Goal: Transaction & Acquisition: Purchase product/service

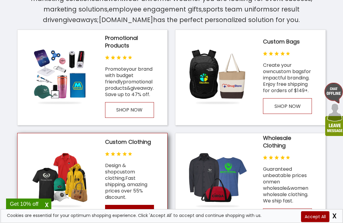
scroll to position [333, 0]
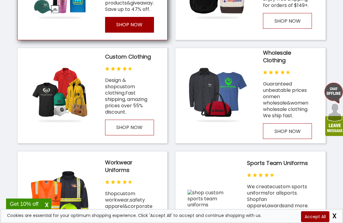
click at [128, 28] on p "SHOP NOW" at bounding box center [129, 25] width 49 height 16
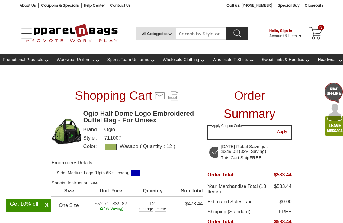
drag, startPoint x: 244, startPoint y: 131, endPoint x: 276, endPoint y: 131, distance: 31.7
click at [135, 131] on input "Enter Coupon Code" at bounding box center [250, 132] width 84 height 14
paste input "save13"
type input "save13"
click at [135, 131] on span "Apply" at bounding box center [283, 132] width 10 height 5
